Goal: Check status: Check status

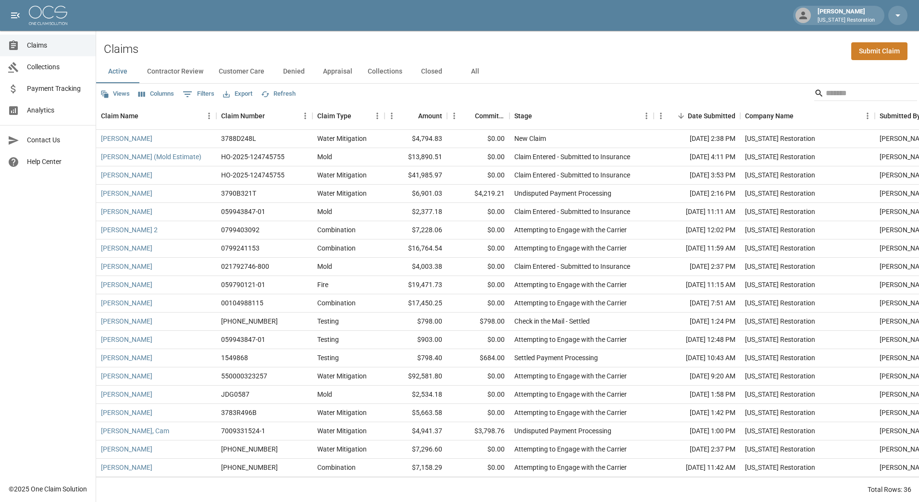
click at [46, 82] on link "Payment Tracking" at bounding box center [48, 89] width 96 height 22
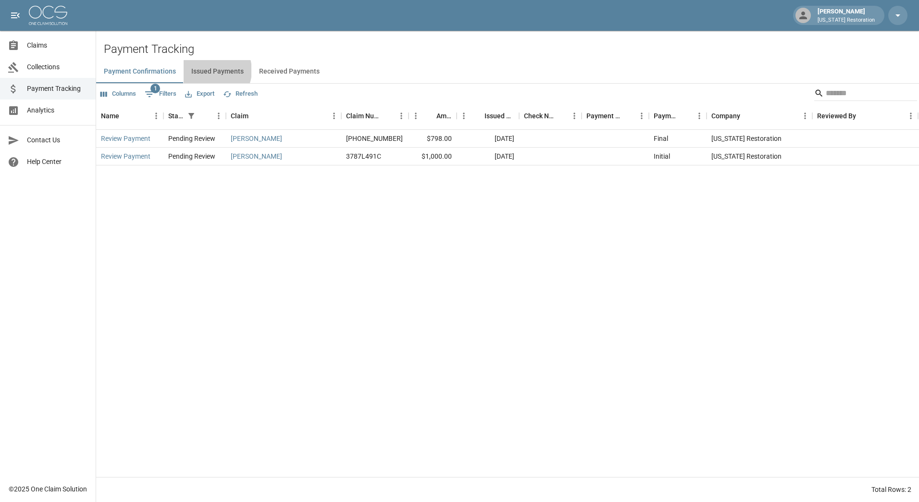
click at [210, 69] on button "Issued Payments" at bounding box center [218, 71] width 68 height 23
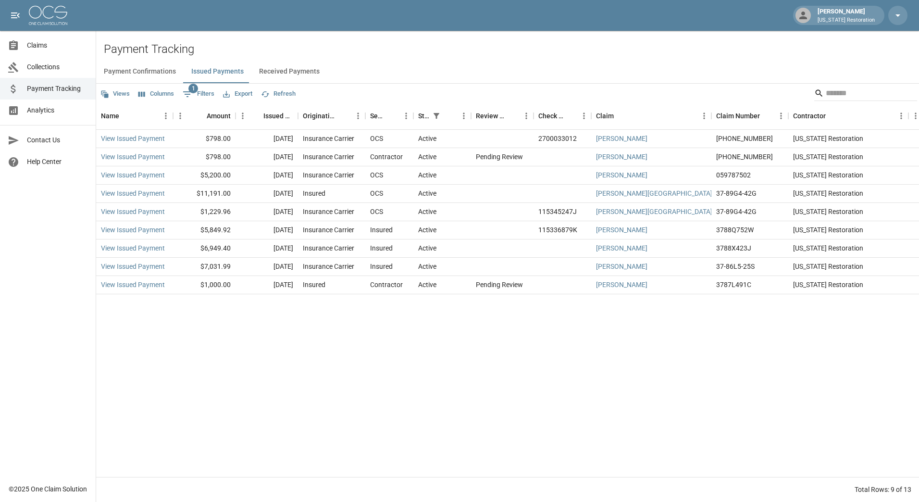
click at [274, 69] on button "Received Payments" at bounding box center [289, 71] width 76 height 23
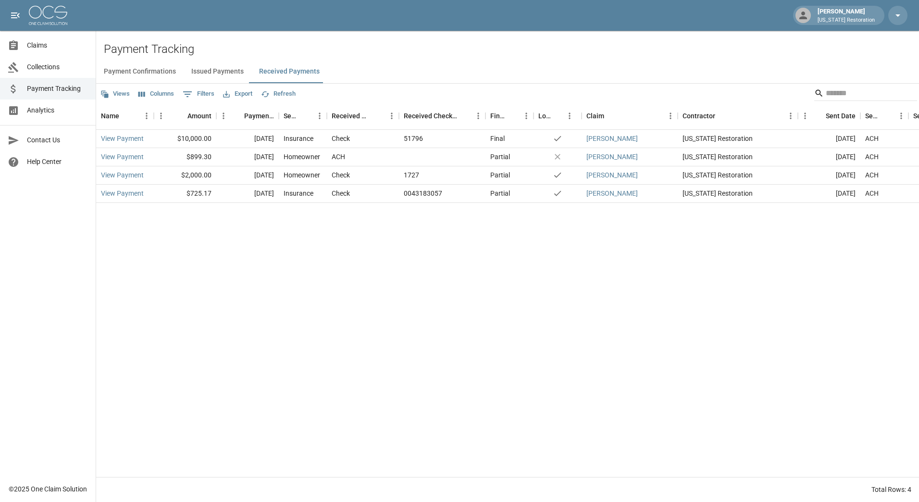
click at [212, 69] on button "Issued Payments" at bounding box center [218, 71] width 68 height 23
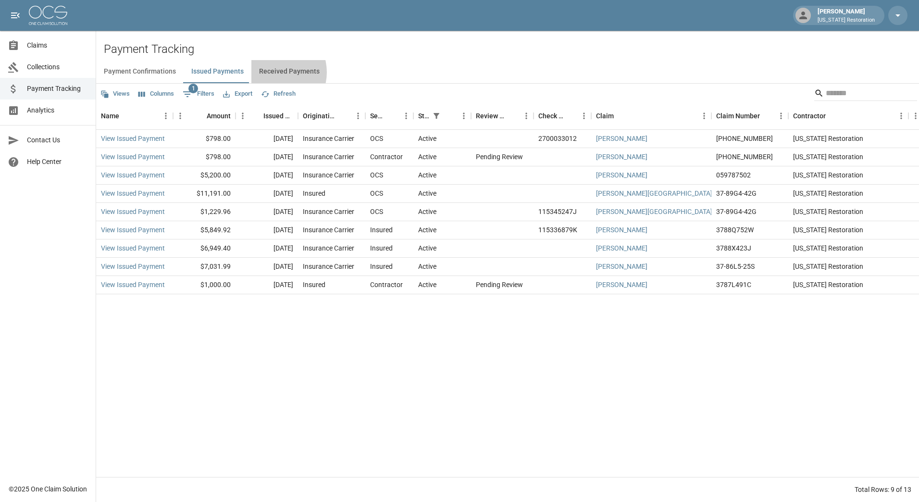
click at [272, 72] on button "Received Payments" at bounding box center [289, 71] width 76 height 23
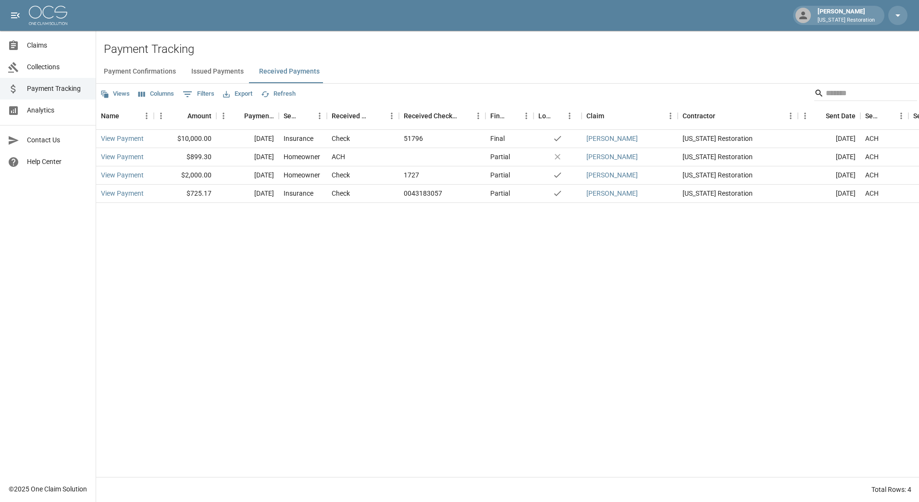
click at [41, 115] on link "Analytics" at bounding box center [48, 110] width 96 height 22
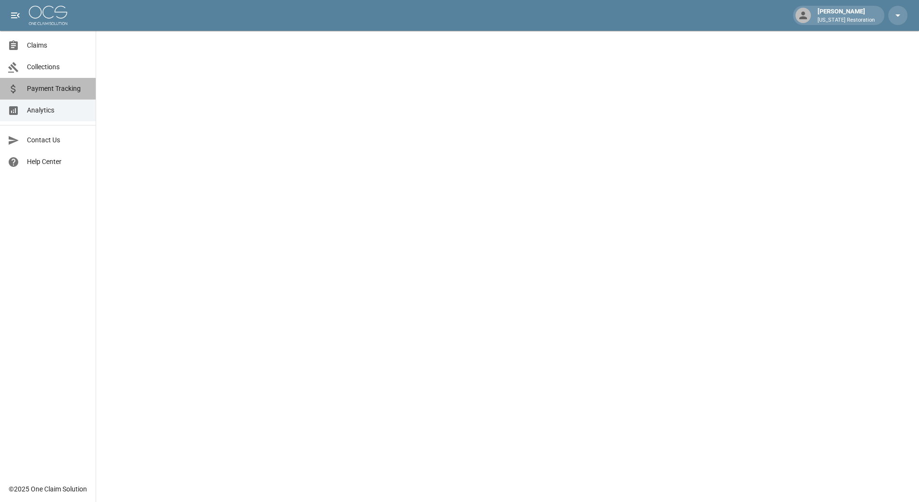
click at [68, 91] on span "Payment Tracking" at bounding box center [57, 89] width 61 height 10
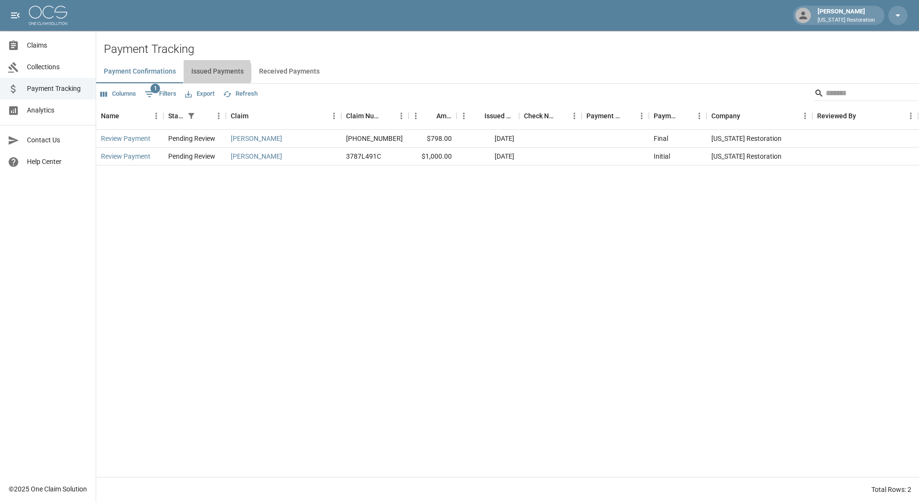
click at [208, 73] on button "Issued Payments" at bounding box center [218, 71] width 68 height 23
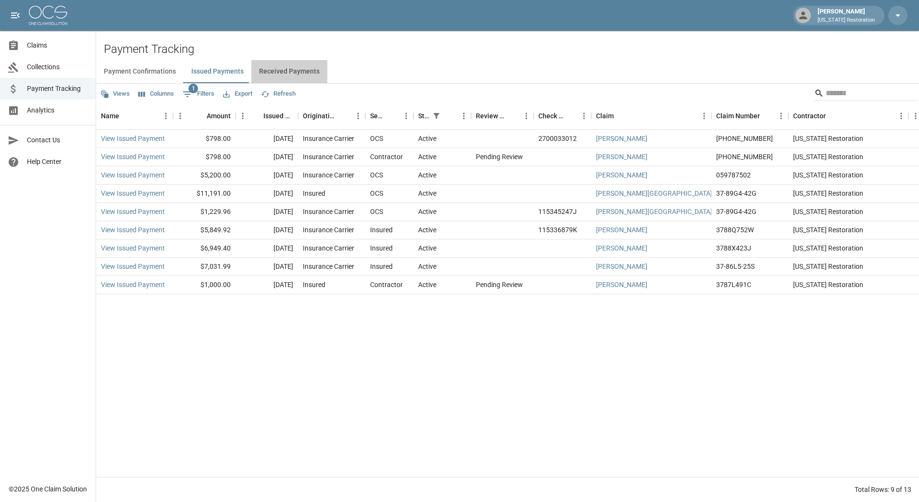
click at [299, 71] on button "Received Payments" at bounding box center [289, 71] width 76 height 23
